Goal: Contribute content

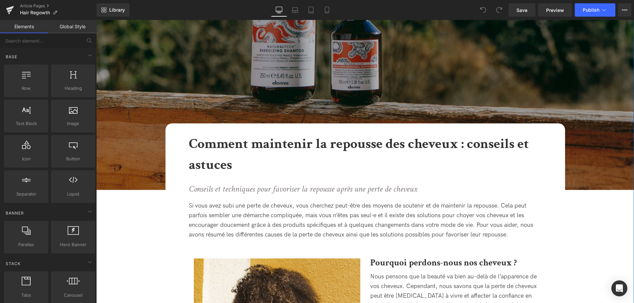
scroll to position [102, 0]
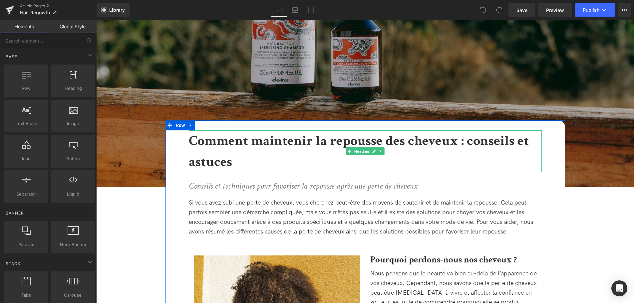
click at [281, 159] on h1 "Comment maintenir la repousse des cheveux : conseils et astuces" at bounding box center [365, 152] width 353 height 42
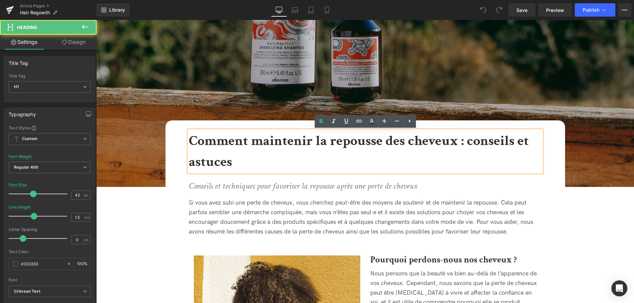
click at [286, 165] on h1 "Comment maintenir la repousse des cheveux : conseils et astuces" at bounding box center [365, 152] width 353 height 42
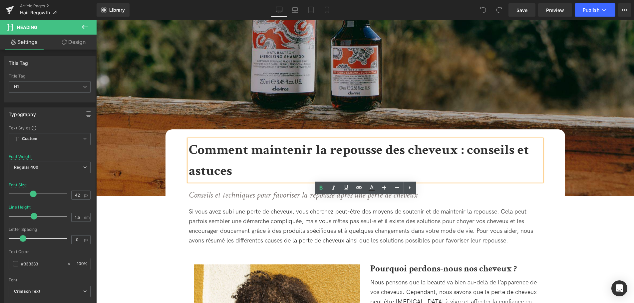
scroll to position [34, 0]
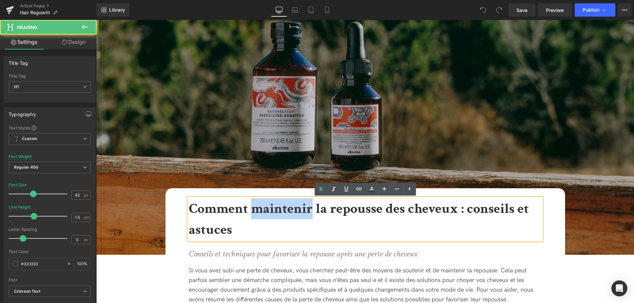
drag, startPoint x: 310, startPoint y: 206, endPoint x: 254, endPoint y: 207, distance: 56.0
click at [254, 207] on b "Comment maintenir la repousse des cheveux : conseils et astuces" at bounding box center [359, 219] width 340 height 39
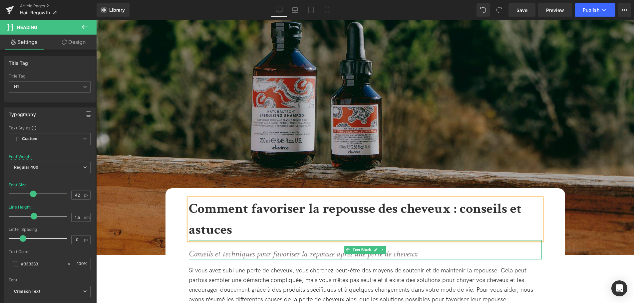
click at [286, 254] on icon "Conseils et techniques pour favoriser la repousse après une perte de cheveux" at bounding box center [303, 253] width 229 height 11
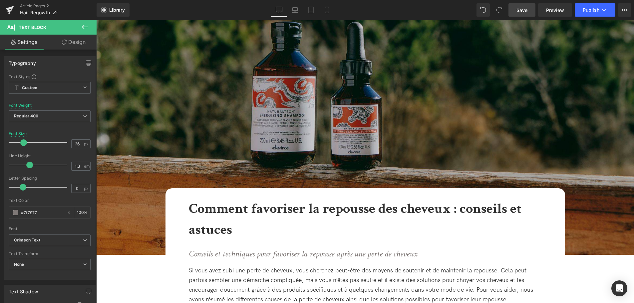
drag, startPoint x: 518, startPoint y: 8, endPoint x: 271, endPoint y: 85, distance: 258.2
click at [518, 8] on span "Save" at bounding box center [522, 10] width 11 height 7
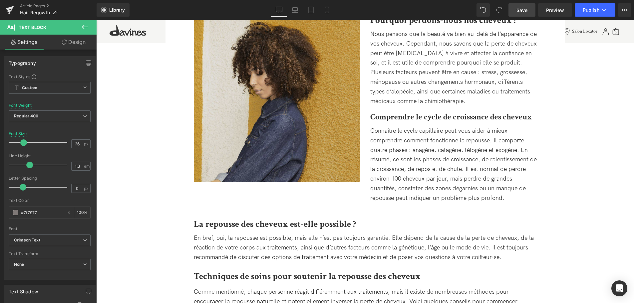
scroll to position [340, 0]
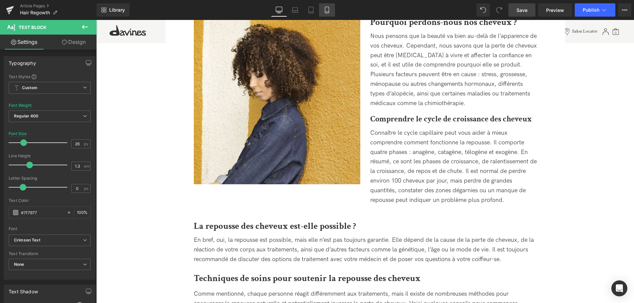
click at [327, 14] on link "Mobile" at bounding box center [327, 9] width 16 height 13
type input "18"
type input "100"
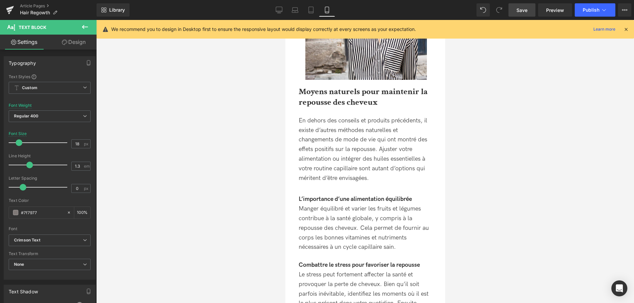
scroll to position [2526, 0]
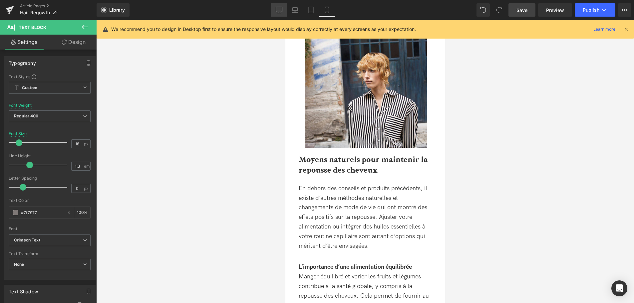
click at [284, 11] on link "Desktop" at bounding box center [279, 9] width 16 height 13
type input "26"
type input "100"
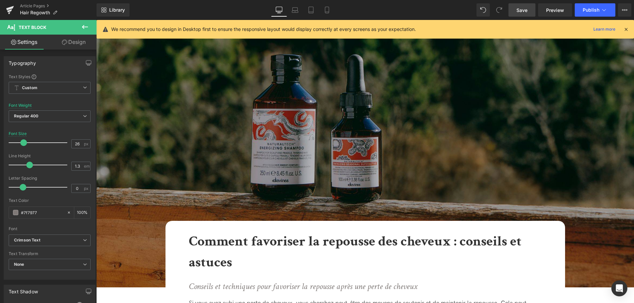
scroll to position [0, 0]
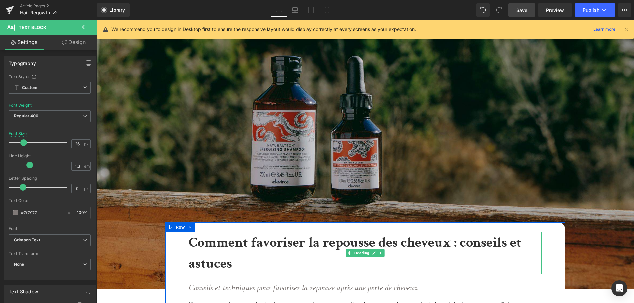
click at [246, 269] on h1 "Comment favoriser la repousse des cheveux : conseils et astuces" at bounding box center [365, 253] width 353 height 42
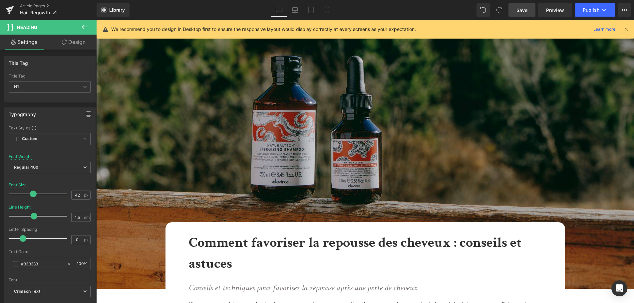
click at [628, 32] on div at bounding box center [625, 29] width 5 height 7
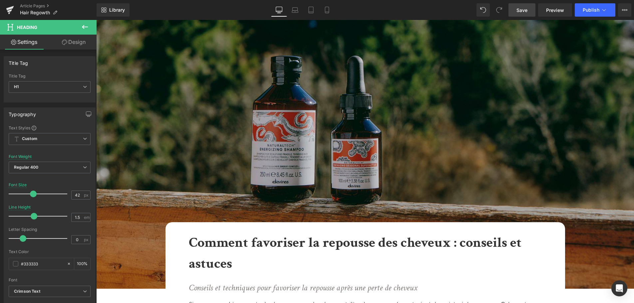
click at [522, 12] on span "Save" at bounding box center [522, 10] width 11 height 7
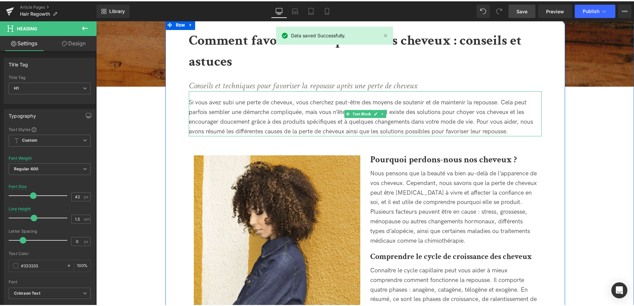
scroll to position [102, 0]
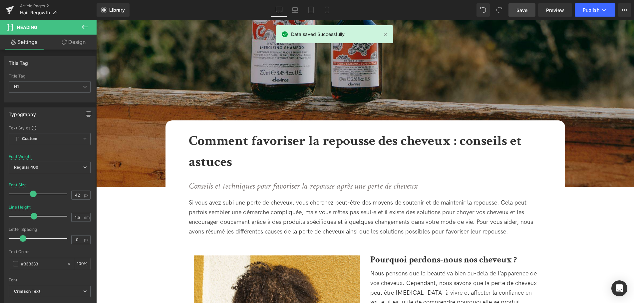
click at [245, 163] on h1 "Comment favoriser la repousse des cheveux : conseils et astuces" at bounding box center [365, 152] width 353 height 42
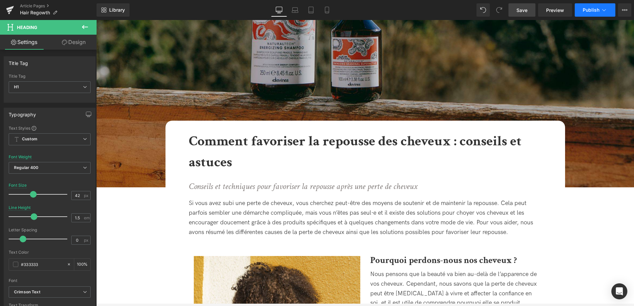
click at [597, 11] on span "Publish" at bounding box center [591, 9] width 17 height 5
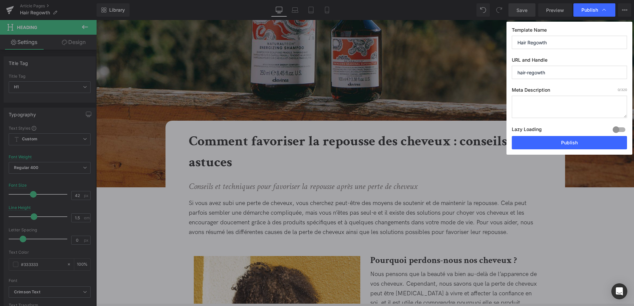
click at [529, 101] on textarea at bounding box center [569, 107] width 115 height 22
paste textarea "Découvrez nos conseils et astuces pour stimuler la repousse des cheveux naturel…"
type textarea "Découvrez nos conseils et astuces pour stimuler la repousse des cheveux naturel…"
drag, startPoint x: 561, startPoint y: 45, endPoint x: 491, endPoint y: 38, distance: 70.9
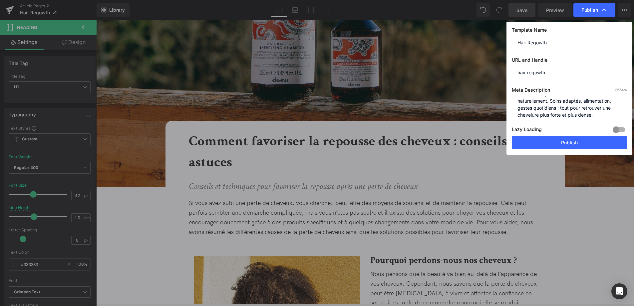
click at [512, 38] on input "Hair Regowth" at bounding box center [569, 42] width 115 height 13
paste input "Comment favoriser la repousse des cheveux : conseils et astuces"
type input "Comment favoriser la repousse des cheveux : conseils et astuces"
drag, startPoint x: 566, startPoint y: 74, endPoint x: 480, endPoint y: 69, distance: 85.7
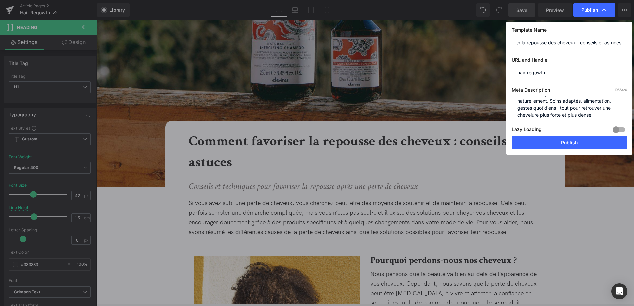
click at [512, 69] on input "hair-regowth" at bounding box center [569, 72] width 115 height 13
paste input "Comment favoriser la repousse des cheveux : conseils et astuces"
click at [582, 71] on input "comment-favoriser-la-repousse-des-cheveux--conseils-et-astuces" at bounding box center [569, 72] width 115 height 13
click at [540, 75] on input "comment-favoriser-la-repousse-des-cheveux-conseils-et-astuces" at bounding box center [569, 72] width 115 height 13
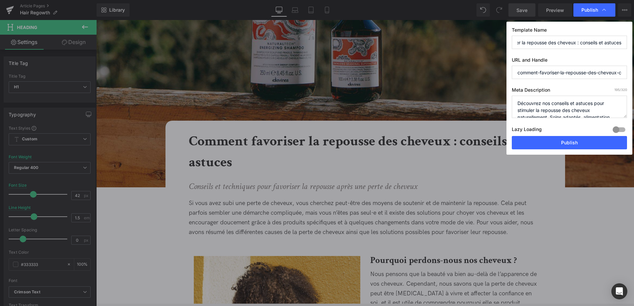
drag, startPoint x: 547, startPoint y: 70, endPoint x: 504, endPoint y: 69, distance: 44.0
click at [512, 69] on input "comment-favoriser-la-repousse-des-cheveux-conseils-et-astuces" at bounding box center [569, 72] width 115 height 13
click at [558, 70] on input "comment-favoriser-la-repousse-des-cheveux-conseils-et-astuces" at bounding box center [569, 72] width 115 height 13
type input "comment-favoriser-la-repousse-des-cheveux-conseils-et-astuces"
click at [577, 140] on button "Publish" at bounding box center [569, 142] width 115 height 13
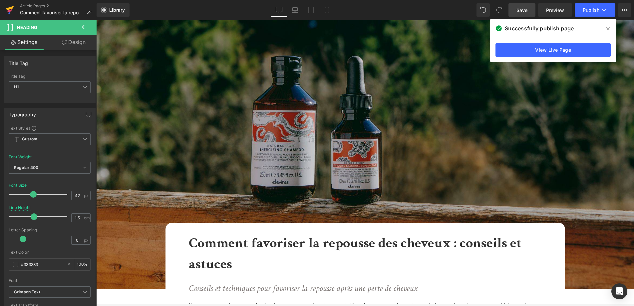
click at [10, 6] on icon at bounding box center [10, 10] width 8 height 17
